Goal: Information Seeking & Learning: Learn about a topic

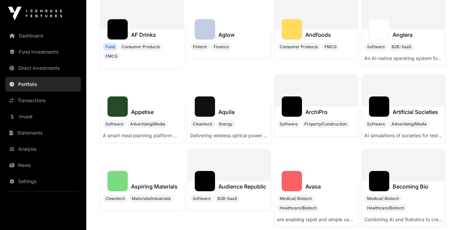
scroll to position [586, 0]
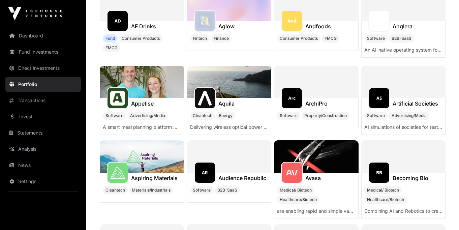
click at [326, 88] on div at bounding box center [316, 82] width 85 height 32
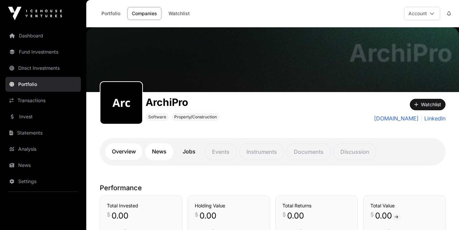
click at [167, 151] on link "News" at bounding box center [159, 151] width 28 height 17
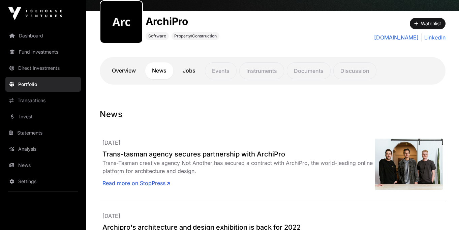
scroll to position [127, 0]
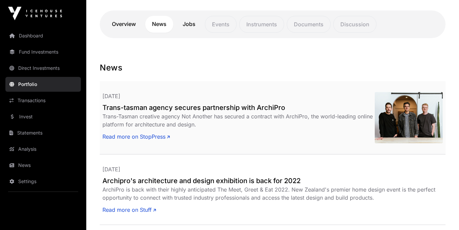
click at [168, 108] on h2 "Trans-tasman agency secures partnership with ArchiPro" at bounding box center [238, 107] width 272 height 9
